Goal: Transaction & Acquisition: Purchase product/service

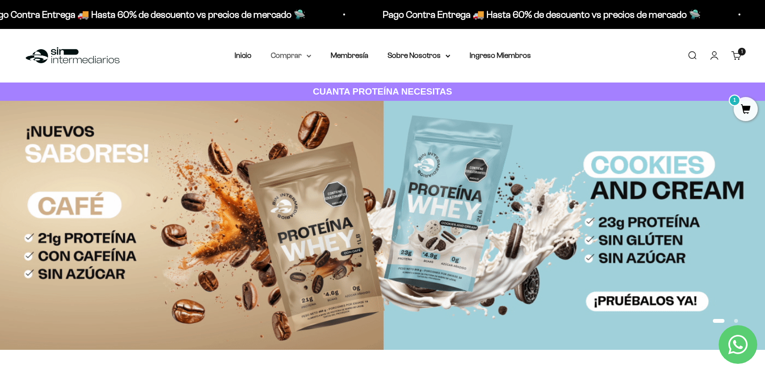
click at [297, 56] on summary "Comprar" at bounding box center [291, 55] width 41 height 13
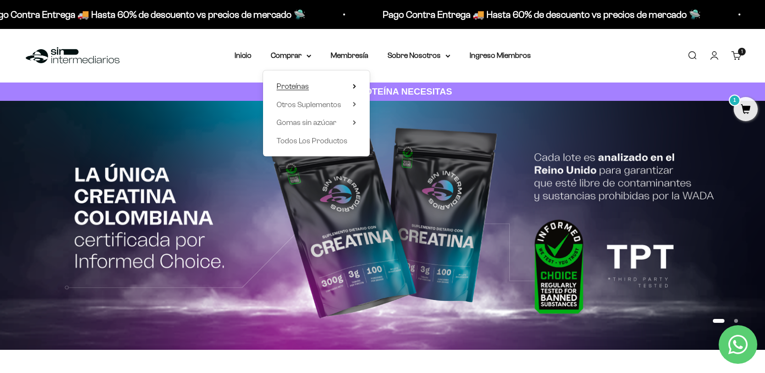
click at [293, 92] on span "Proteínas" at bounding box center [293, 86] width 32 height 13
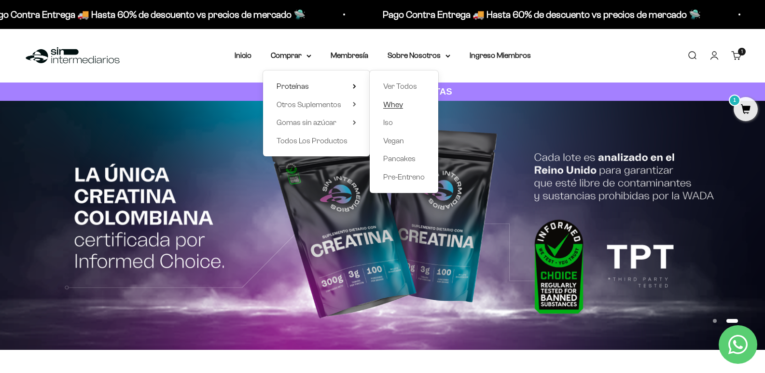
click at [393, 105] on span "Whey" at bounding box center [393, 104] width 20 height 8
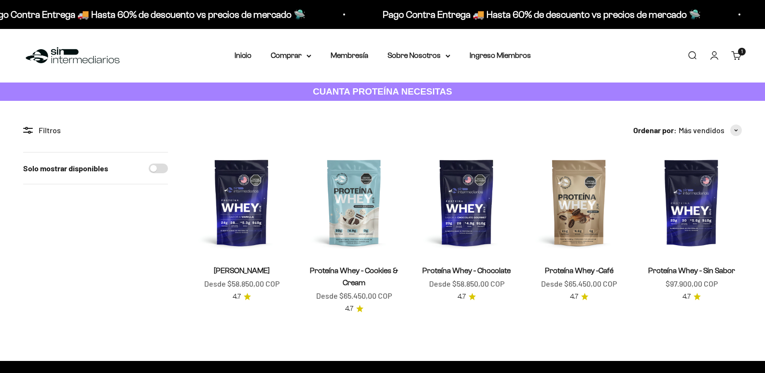
scroll to position [48, 0]
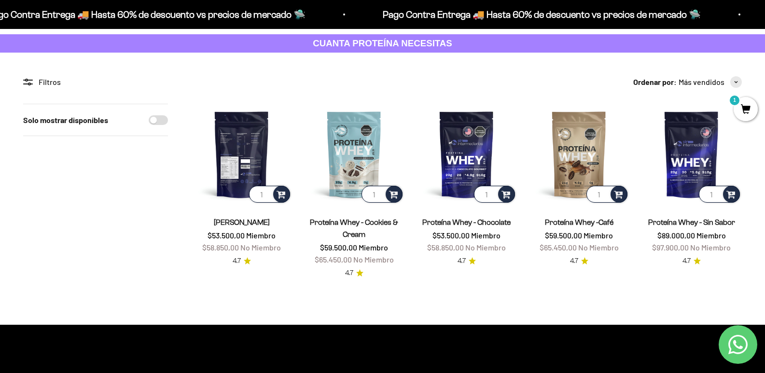
click at [244, 148] on img at bounding box center [241, 154] width 101 height 101
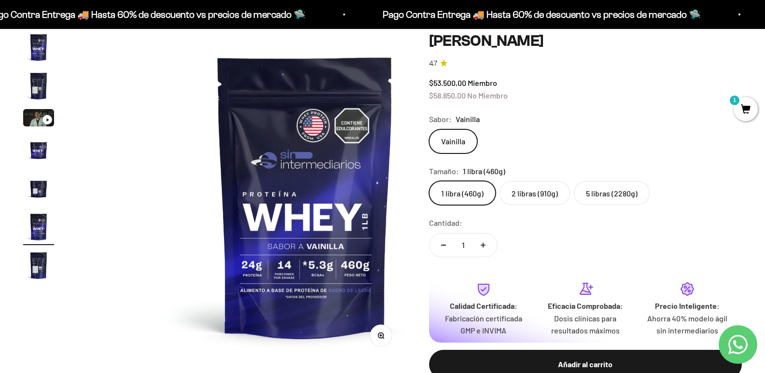
scroll to position [97, 0]
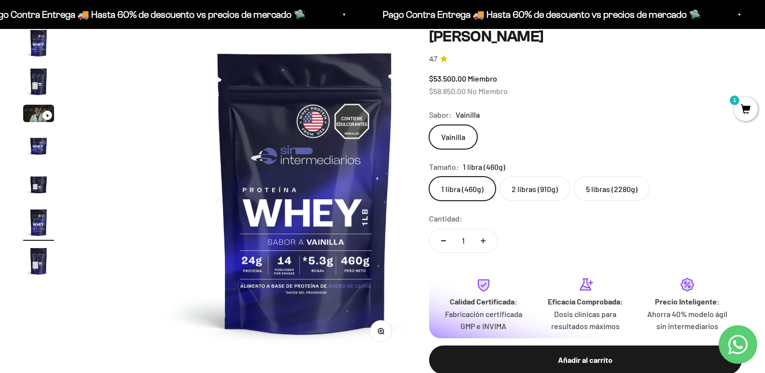
click at [541, 201] on label "2 libras (910g)" at bounding box center [535, 189] width 71 height 24
click at [429, 177] on input "2 libras (910g)" at bounding box center [429, 176] width 0 height 0
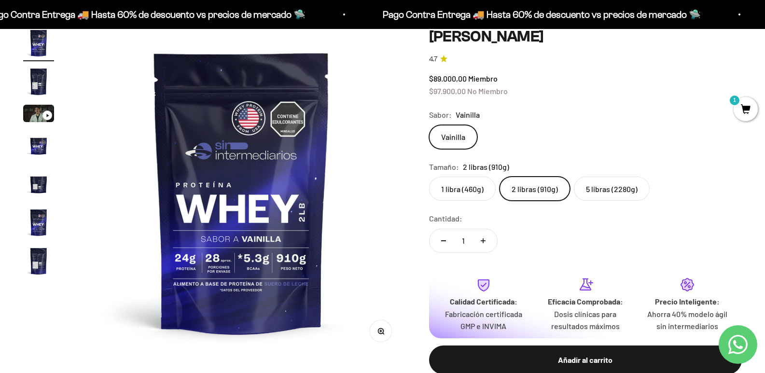
click at [586, 201] on label "5 libras (2280g)" at bounding box center [612, 189] width 76 height 24
click at [429, 177] on input "5 libras (2280g)" at bounding box center [429, 176] width 0 height 0
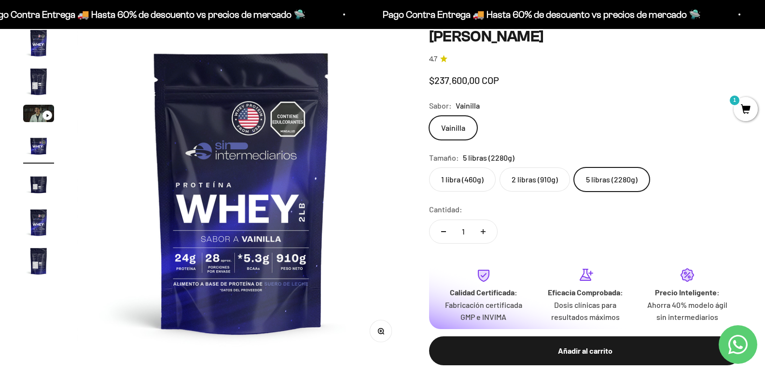
scroll to position [0, 982]
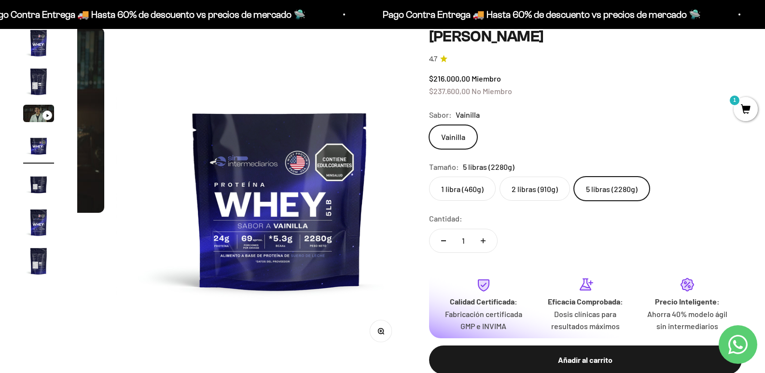
click at [476, 199] on label "1 libra (460g)" at bounding box center [462, 189] width 67 height 24
click at [429, 177] on input "1 libra (460g)" at bounding box center [429, 176] width 0 height 0
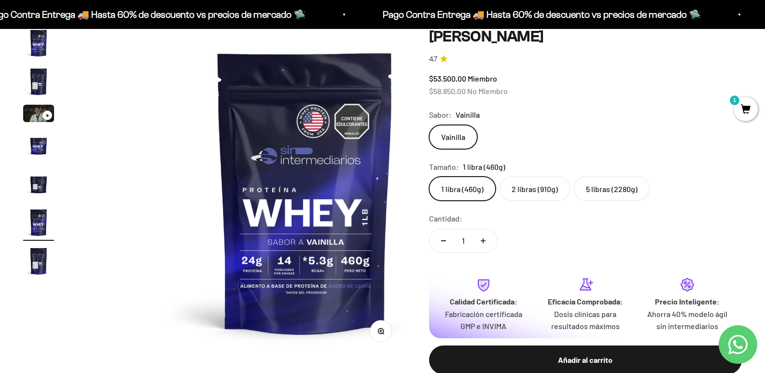
click at [599, 201] on label "5 libras (2280g)" at bounding box center [612, 189] width 76 height 24
click at [429, 177] on input "5 libras (2280g)" at bounding box center [429, 176] width 0 height 0
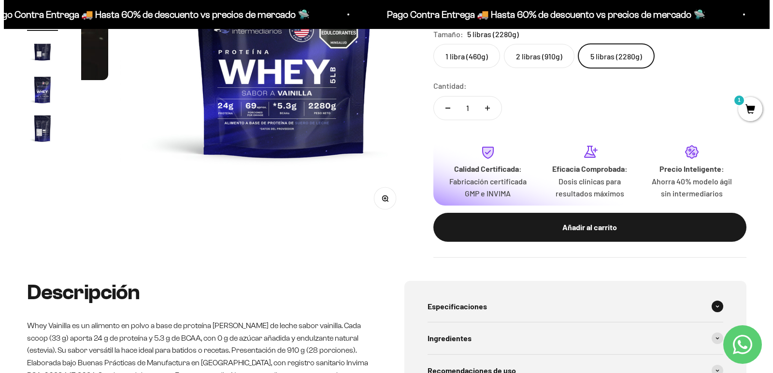
scroll to position [193, 0]
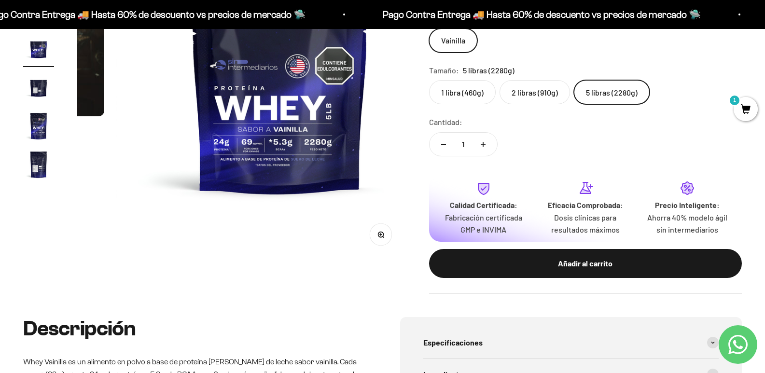
click at [741, 112] on span "1" at bounding box center [746, 109] width 24 height 24
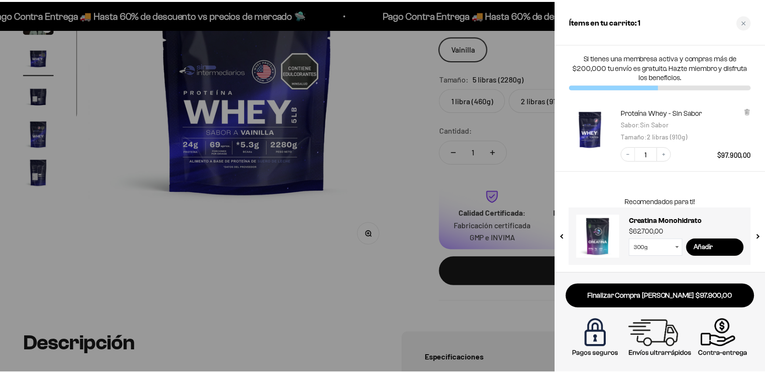
scroll to position [0, 994]
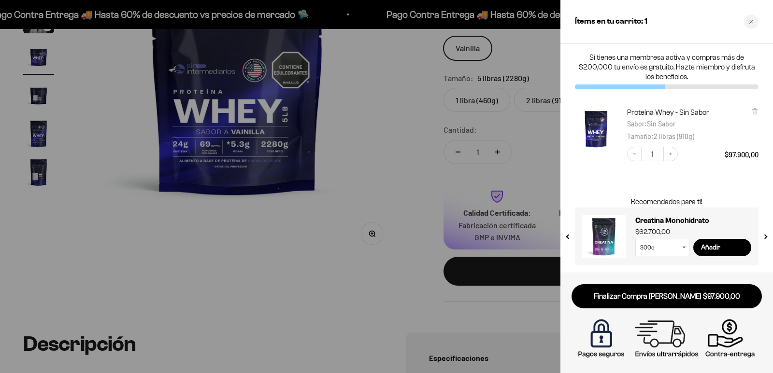
click at [750, 108] on div "Proteína Whey - Sin Sabor Sabor : Sin Sabor Tamaño : 2 libras (910g)" at bounding box center [692, 125] width 131 height 34
click at [755, 112] on icon at bounding box center [754, 111] width 4 height 5
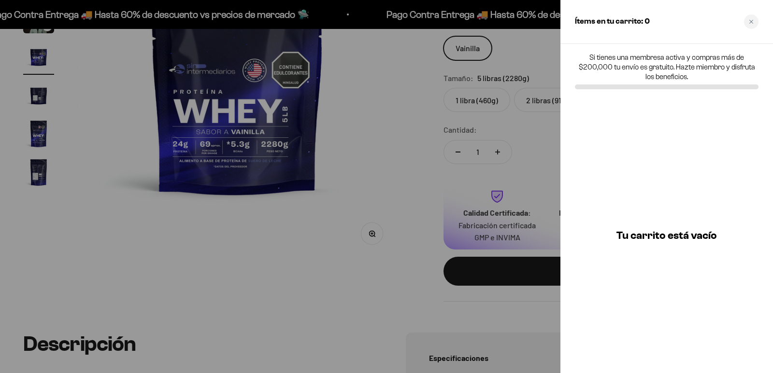
click at [443, 113] on div at bounding box center [386, 186] width 773 height 373
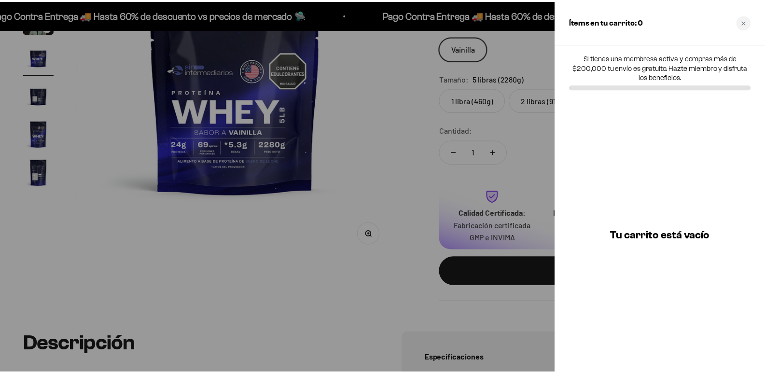
scroll to position [0, 982]
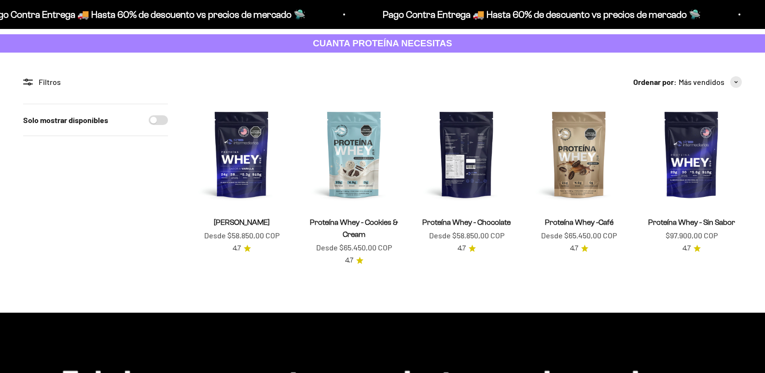
scroll to position [48, 0]
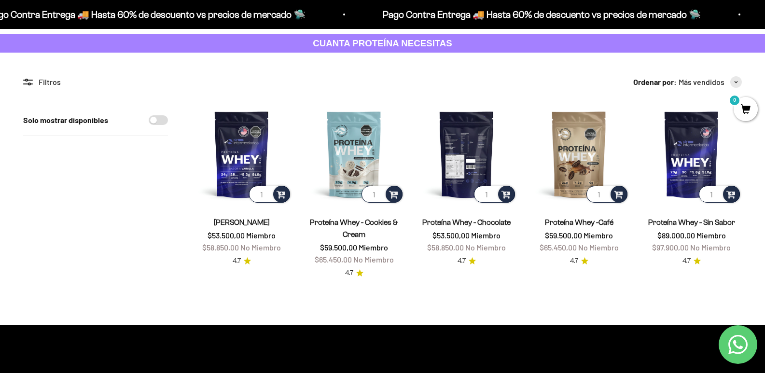
click at [467, 152] on img at bounding box center [466, 154] width 101 height 101
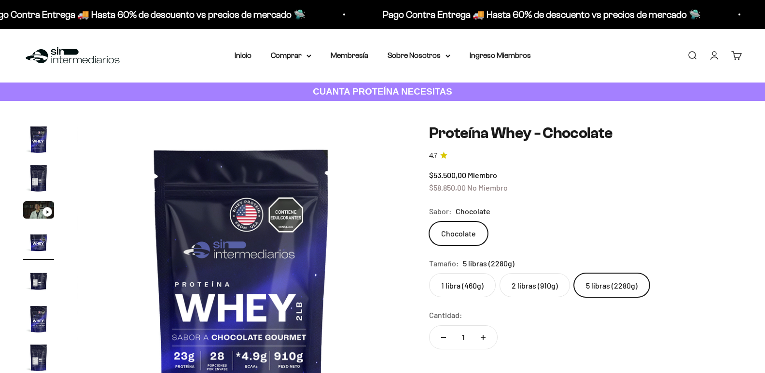
scroll to position [0, 982]
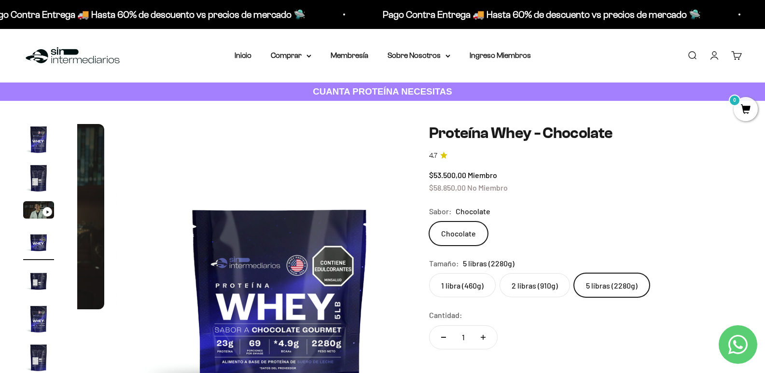
click at [560, 292] on label "2 libras (910g)" at bounding box center [535, 285] width 71 height 24
click at [429, 273] on input "2 libras (910g)" at bounding box center [429, 273] width 0 height 0
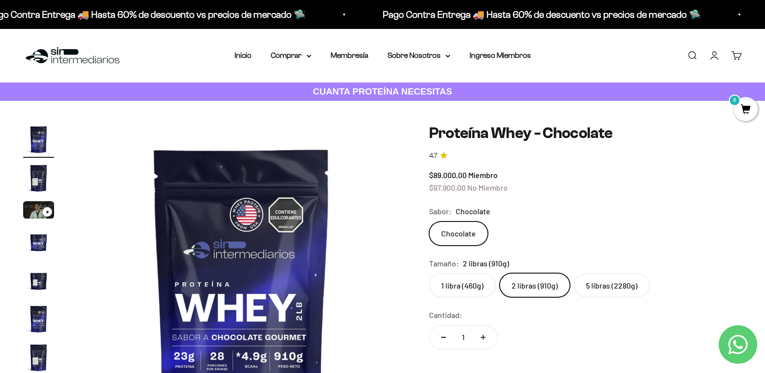
click at [621, 285] on label "5 libras (2280g)" at bounding box center [612, 285] width 76 height 24
click at [429, 273] on input "5 libras (2280g)" at bounding box center [429, 273] width 0 height 0
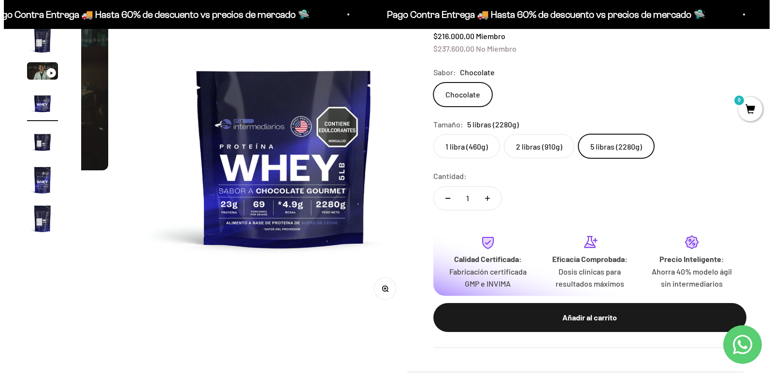
scroll to position [145, 0]
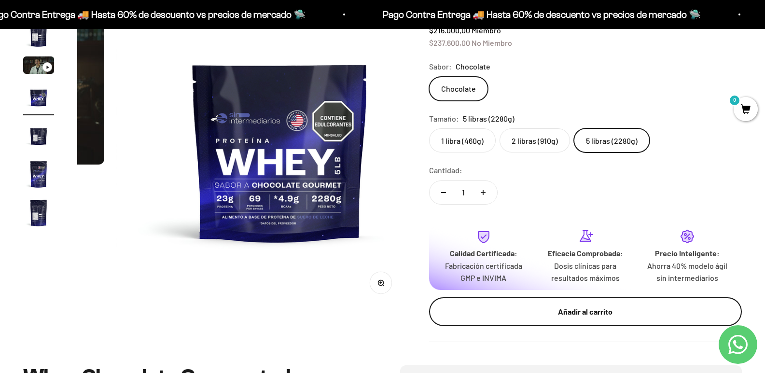
click at [545, 316] on div "Añadir al carrito" at bounding box center [586, 312] width 274 height 13
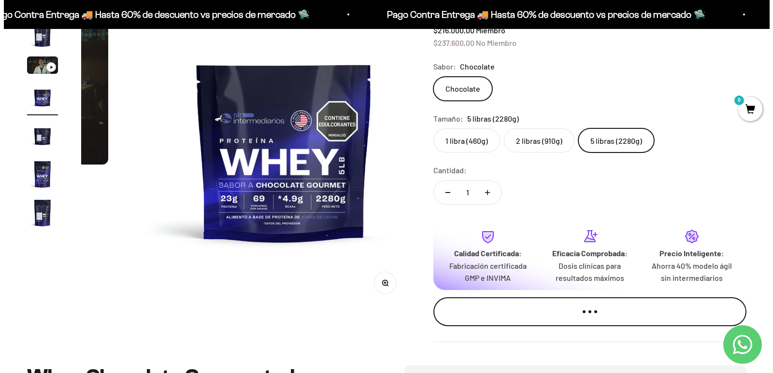
scroll to position [0, 994]
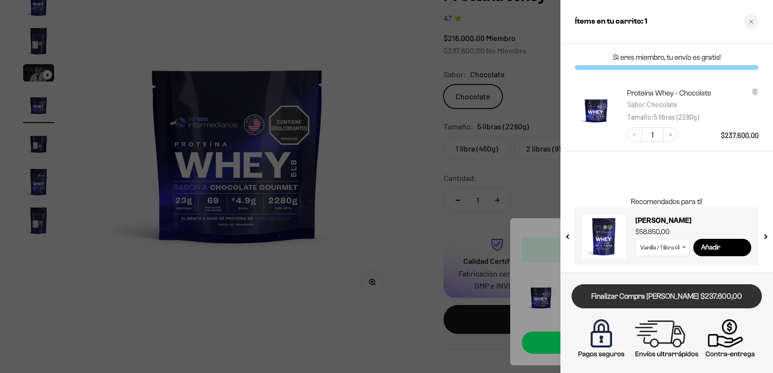
click at [618, 297] on link "Finalizar Compra [PERSON_NAME] $237.600,00" at bounding box center [666, 296] width 190 height 25
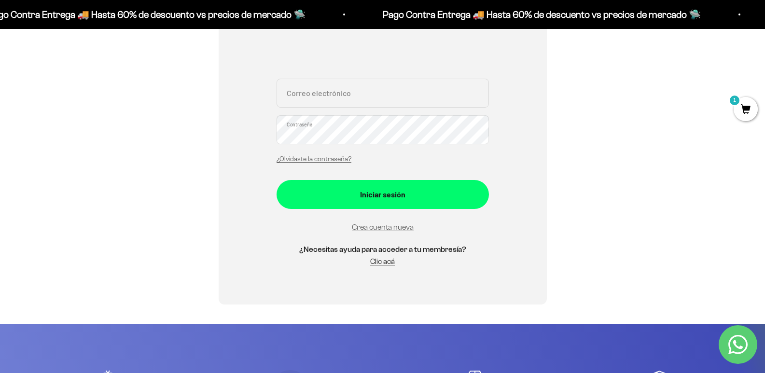
scroll to position [193, 0]
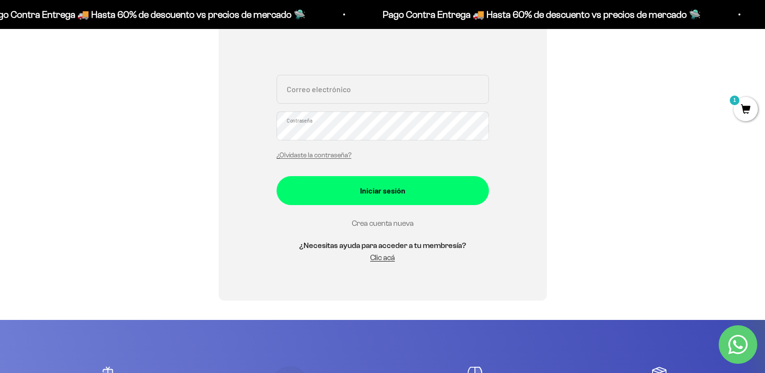
click at [389, 223] on link "Crea cuenta nueva" at bounding box center [383, 223] width 62 height 8
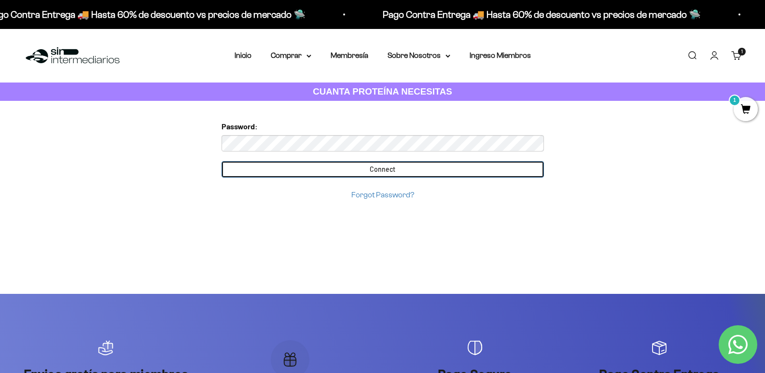
click at [416, 166] on input "Connect" at bounding box center [383, 169] width 323 height 16
click at [409, 170] on form "Password: Connect Forgot Password?" at bounding box center [383, 160] width 323 height 81
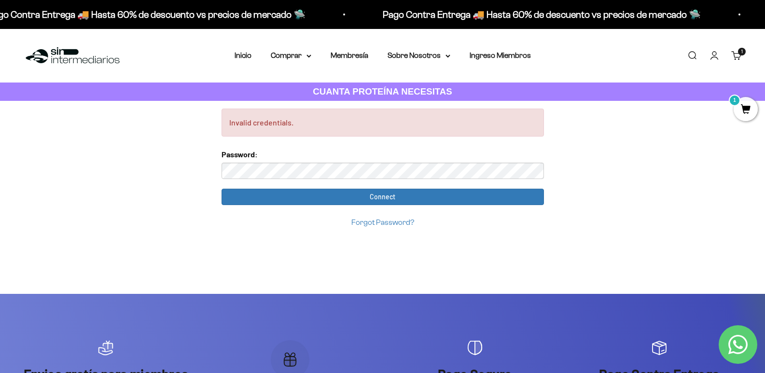
click at [400, 187] on form "Password: Connect Forgot Password?" at bounding box center [383, 188] width 323 height 81
click at [716, 57] on link "Iniciar sesión" at bounding box center [714, 55] width 11 height 11
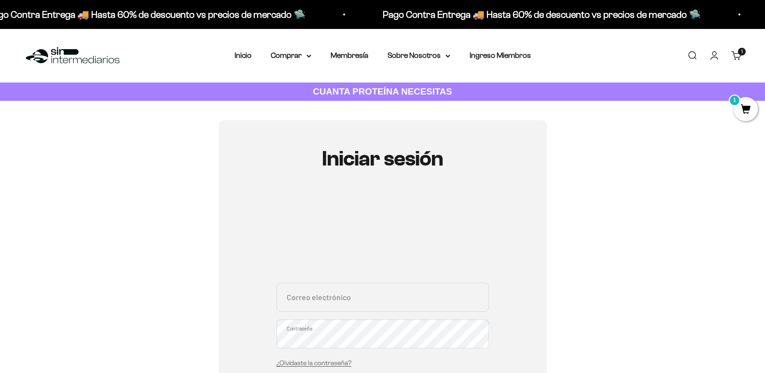
scroll to position [193, 0]
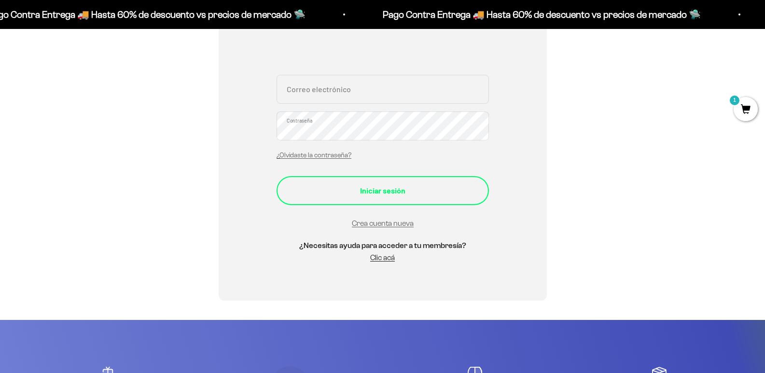
type input "[EMAIL_ADDRESS][DOMAIN_NAME]"
click at [389, 192] on div "Iniciar sesión" at bounding box center [383, 190] width 174 height 13
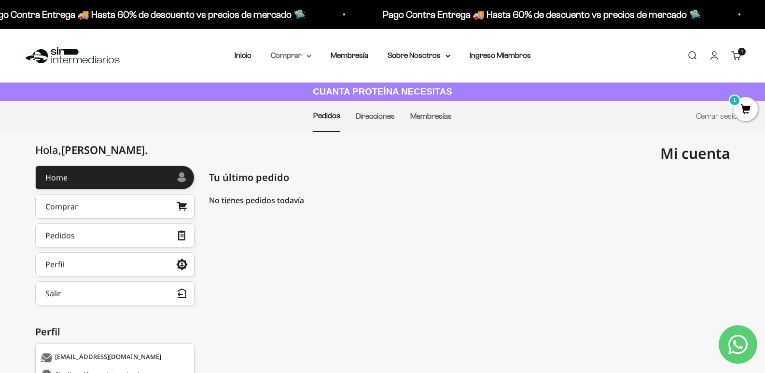
click at [303, 58] on summary "Comprar" at bounding box center [291, 55] width 41 height 13
click at [747, 102] on span "1" at bounding box center [746, 109] width 24 height 24
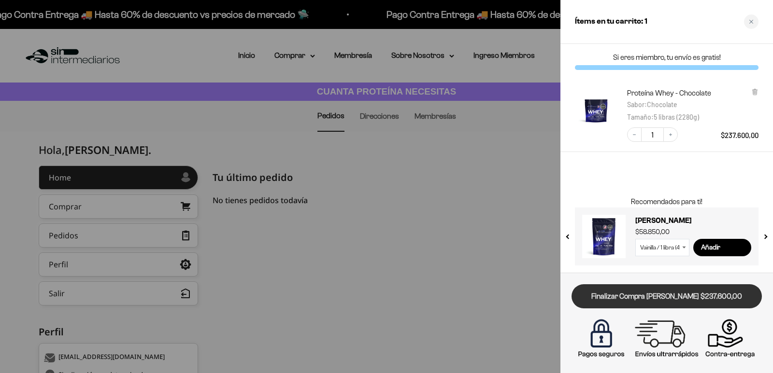
click at [657, 299] on link "Finalizar Compra [PERSON_NAME] $237.600,00" at bounding box center [666, 296] width 190 height 25
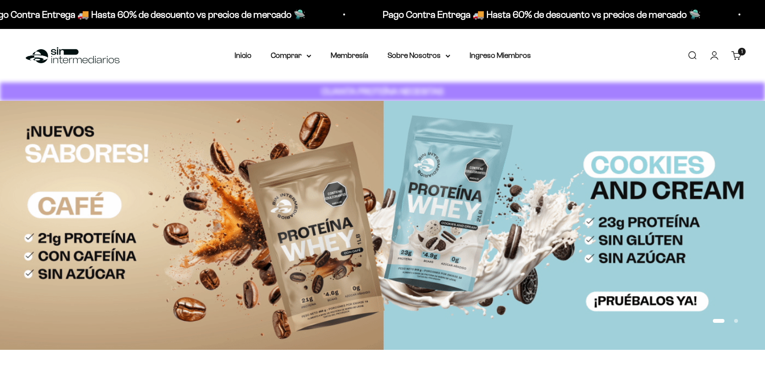
click at [720, 53] on link "Cuenta" at bounding box center [714, 55] width 11 height 11
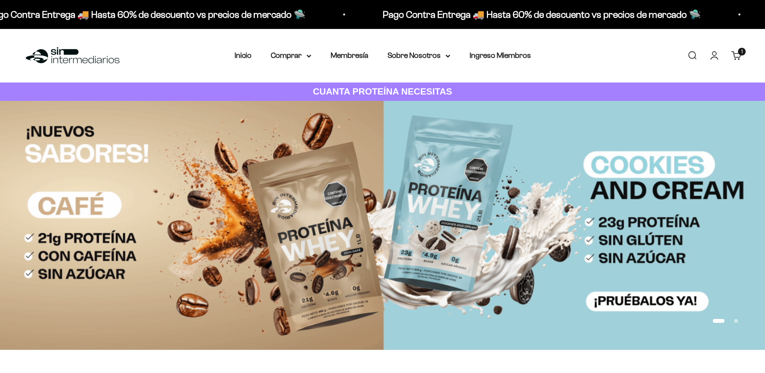
click at [714, 56] on link "Cuenta" at bounding box center [714, 55] width 11 height 11
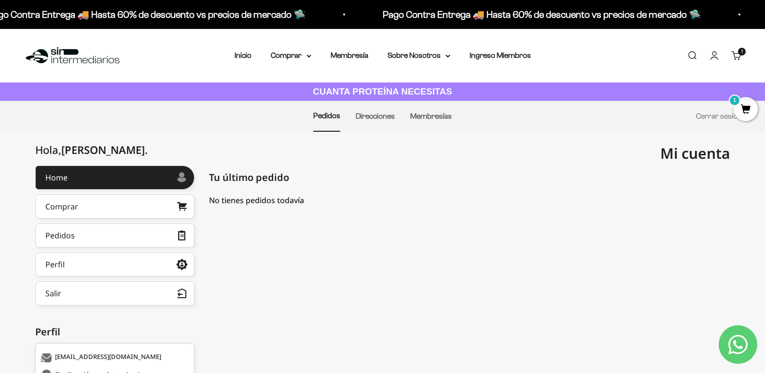
click at [743, 113] on span "1" at bounding box center [746, 109] width 24 height 24
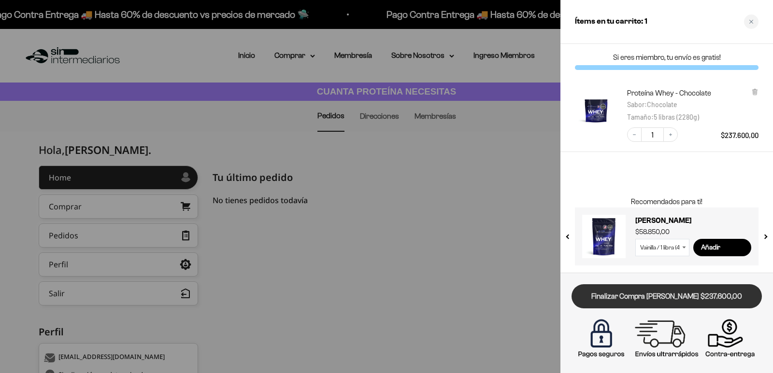
click at [630, 301] on link "Finalizar Compra [PERSON_NAME] $237.600,00" at bounding box center [666, 296] width 190 height 25
